Goal: Check status: Check status

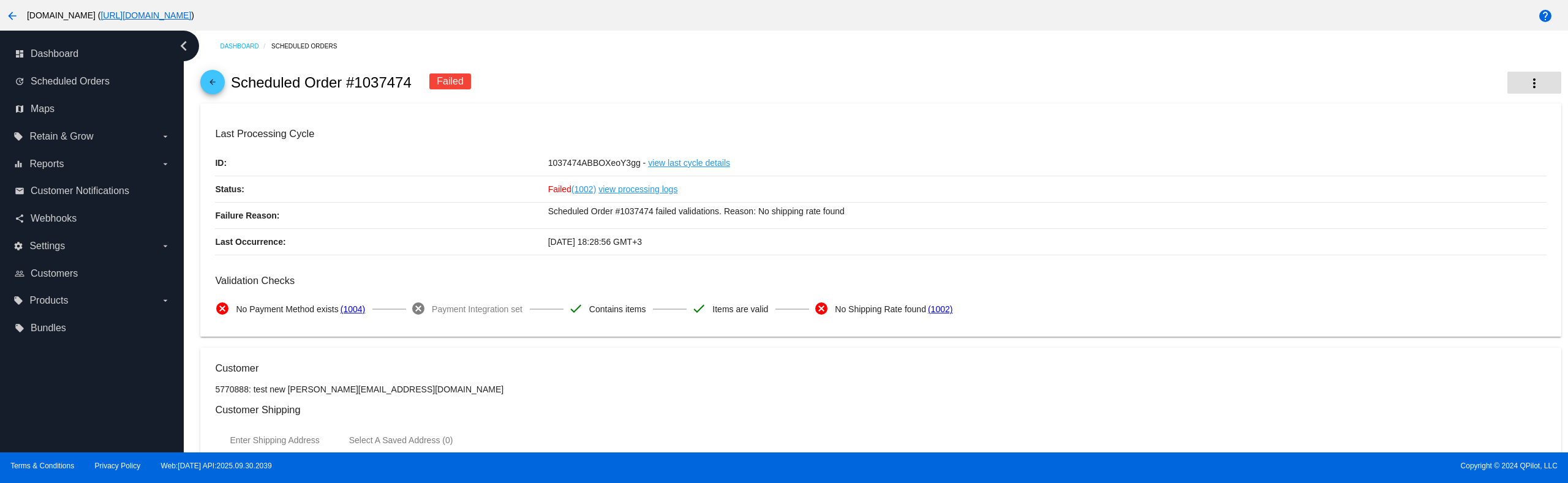
click at [1527, 79] on mat-icon "more_vert" at bounding box center [1535, 84] width 15 height 15
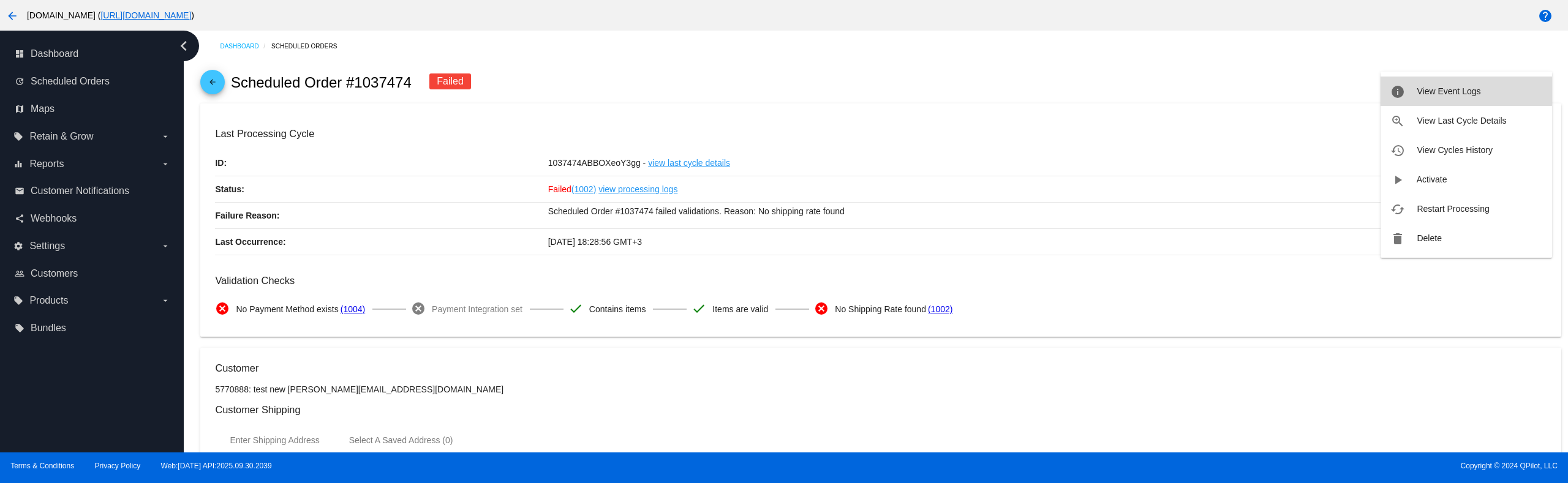
click at [1459, 90] on span "View Event Logs" at bounding box center [1448, 91] width 64 height 10
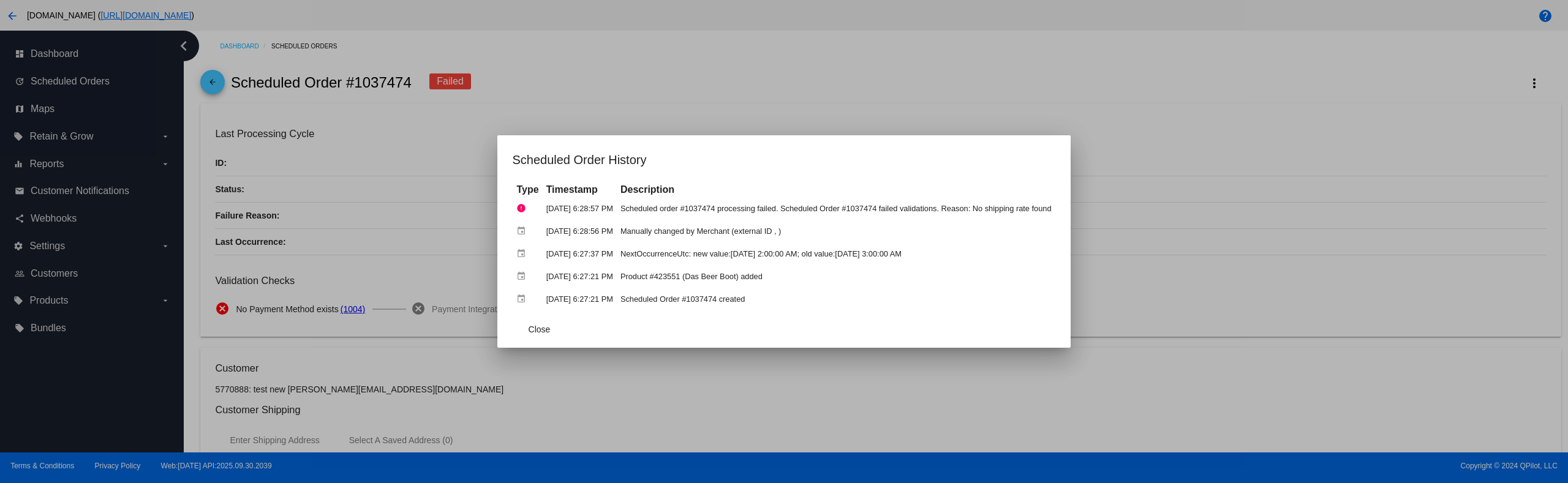
click at [1224, 92] on div at bounding box center [784, 241] width 1568 height 483
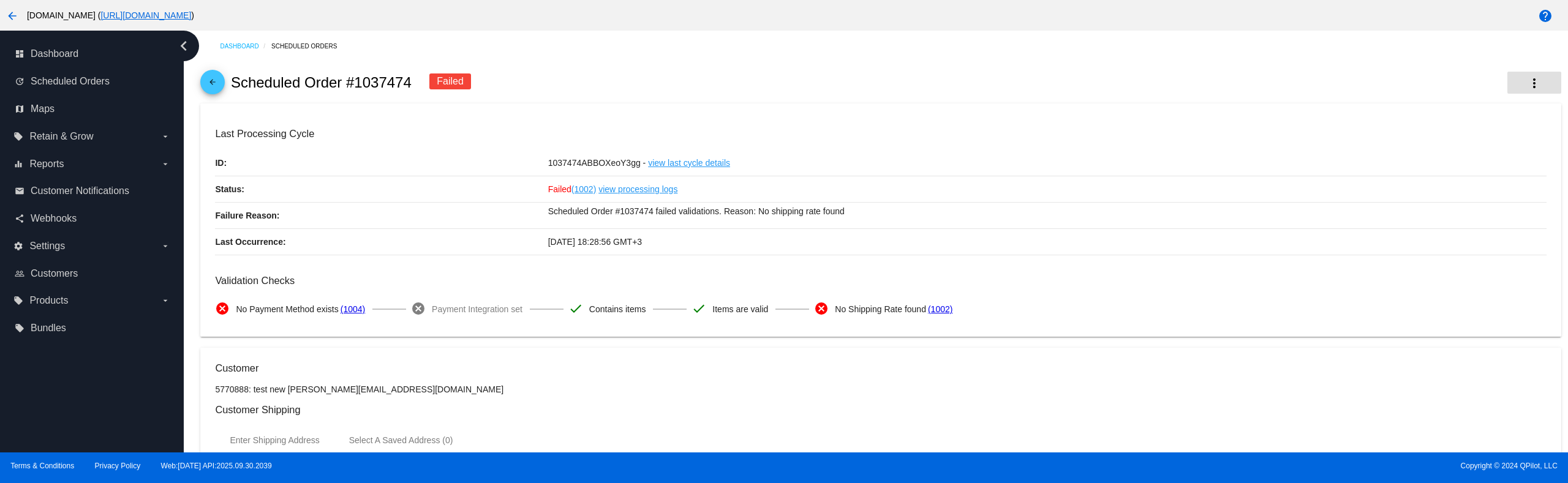
click at [1533, 80] on button "more_vert" at bounding box center [1534, 82] width 54 height 22
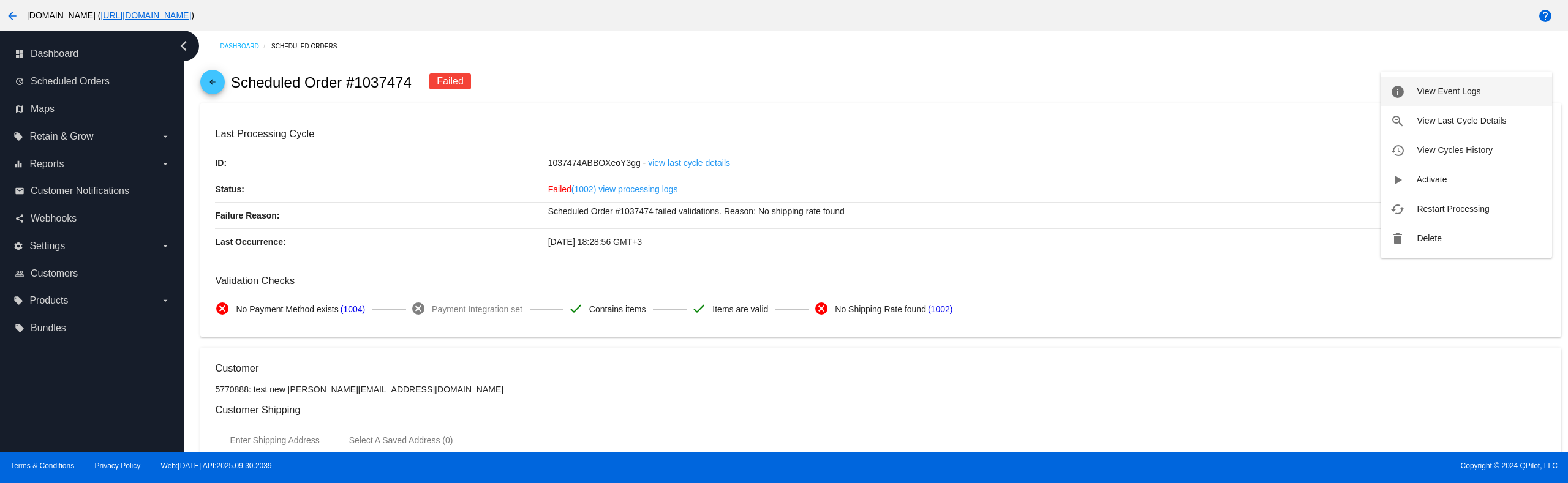
click at [1430, 99] on button "info View Event Logs" at bounding box center [1466, 90] width 172 height 29
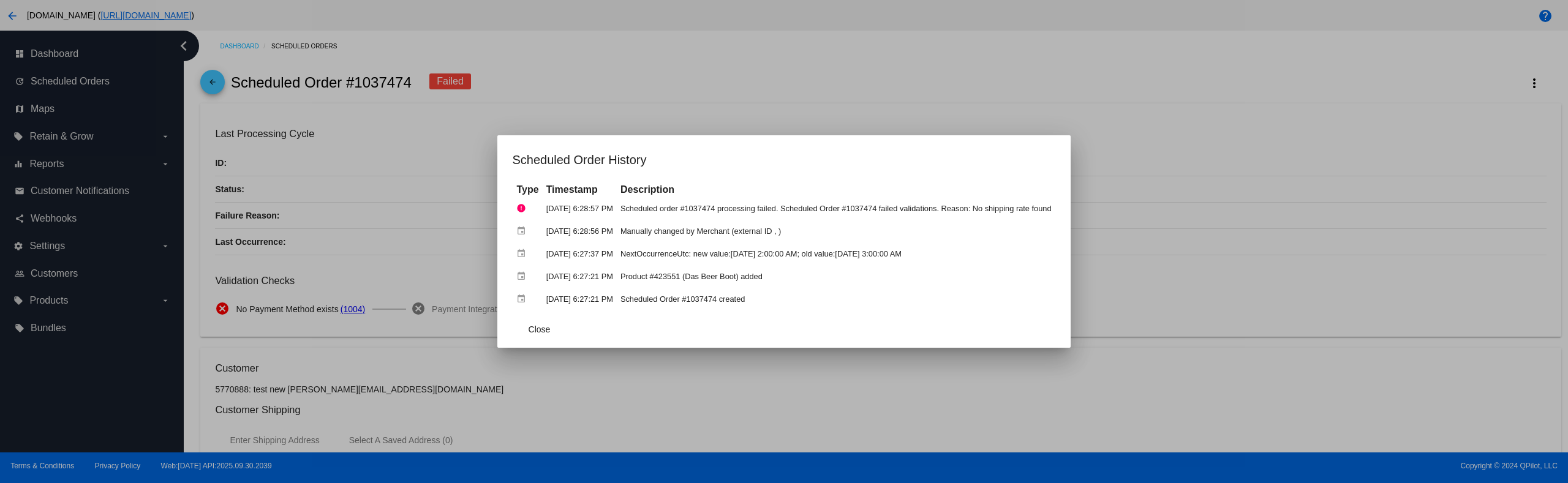
drag, startPoint x: 619, startPoint y: 230, endPoint x: 863, endPoint y: 229, distance: 244.0
click at [864, 229] on tr "event [DATE] 6:28:56 PM Manually changed by Merchant (external ID , )" at bounding box center [783, 231] width 541 height 22
drag, startPoint x: 1060, startPoint y: 214, endPoint x: 907, endPoint y: 210, distance: 153.1
click at [907, 210] on td "Scheduled order #1037474 processing failed. Scheduled Order #1037474 failed val…" at bounding box center [836, 209] width 438 height 22
click at [535, 327] on span "Close" at bounding box center [540, 330] width 22 height 10
